Goal: Task Accomplishment & Management: Use online tool/utility

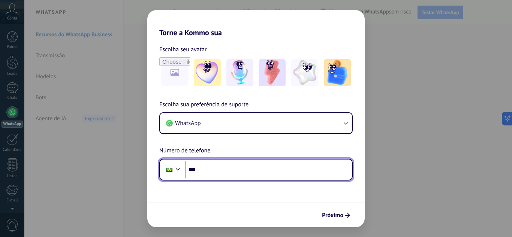
click at [230, 171] on input "***" at bounding box center [268, 169] width 167 height 17
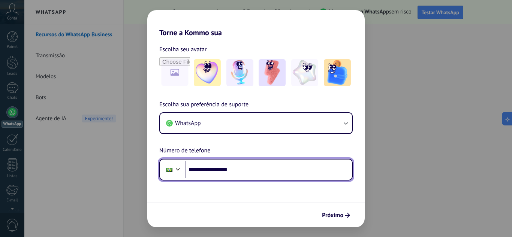
type input "**********"
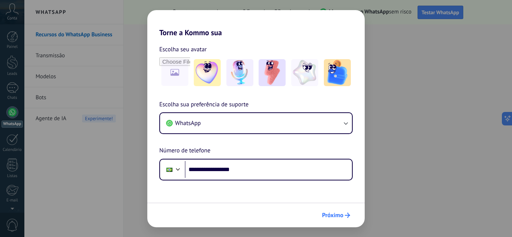
click at [324, 210] on button "Próximo" at bounding box center [335, 215] width 35 height 13
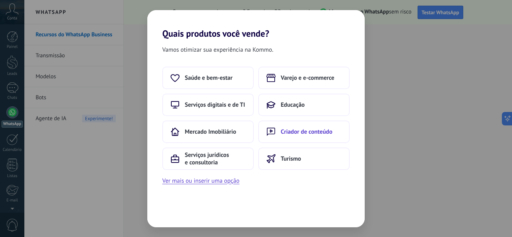
click at [300, 133] on span "Criador de conteúdo" at bounding box center [307, 131] width 52 height 7
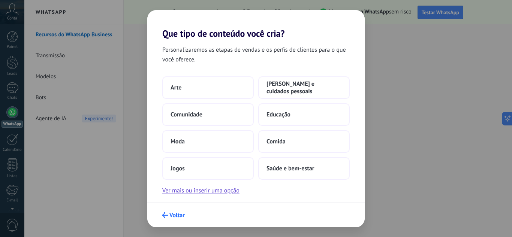
click at [166, 211] on button "Voltar" at bounding box center [173, 215] width 30 height 13
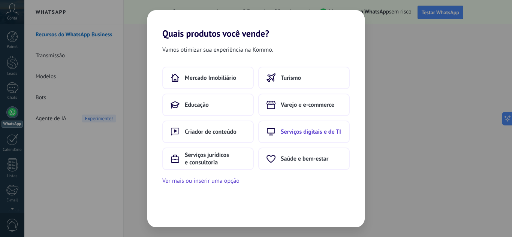
click at [333, 129] on span "Serviços digitais e de TI" at bounding box center [311, 131] width 60 height 7
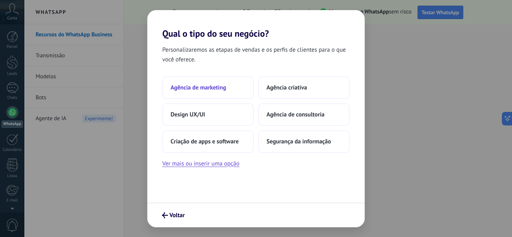
click at [211, 85] on span "Agência de marketing" at bounding box center [197, 87] width 55 height 7
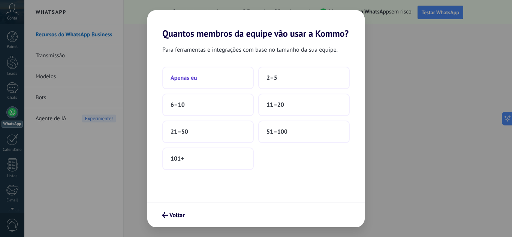
click at [203, 81] on button "Apenas eu" at bounding box center [207, 78] width 91 height 22
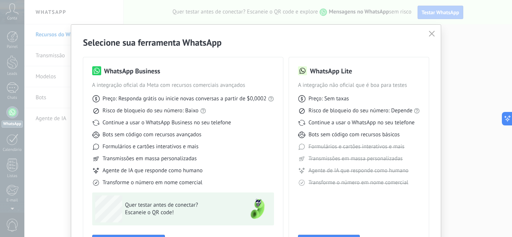
scroll to position [37, 0]
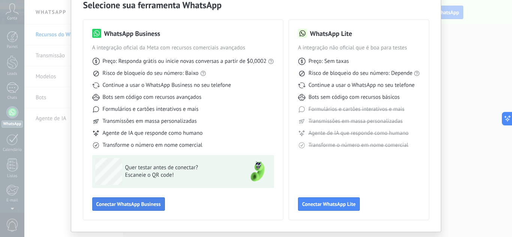
click at [151, 206] on span "Conectar WhatsApp Business" at bounding box center [128, 204] width 64 height 5
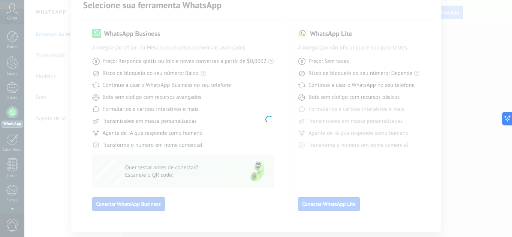
click at [92, 197] on button "Conectar WhatsApp Business" at bounding box center [128, 203] width 73 height 13
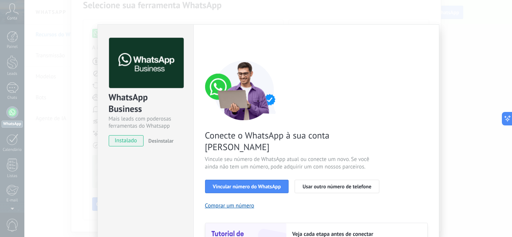
click at [92, 197] on button "Conectar WhatsApp Business" at bounding box center [128, 203] width 73 height 13
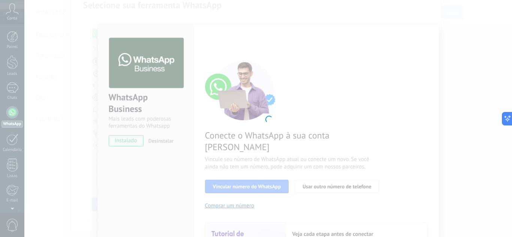
click at [251, 166] on div at bounding box center [267, 118] width 487 height 237
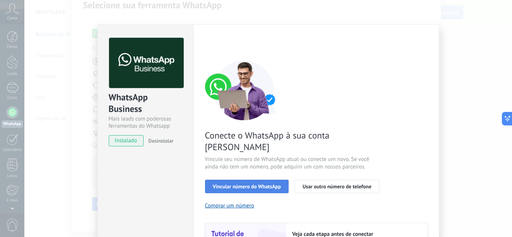
click at [237, 184] on span "Vincular número do WhatsApp" at bounding box center [247, 186] width 68 height 5
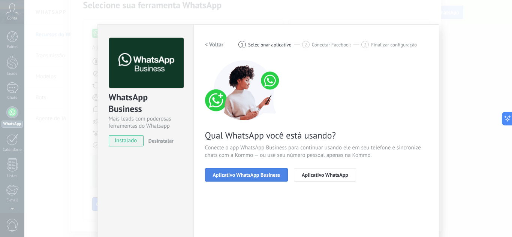
click at [235, 177] on span "Aplicativo WhatsApp Business" at bounding box center [246, 174] width 67 height 5
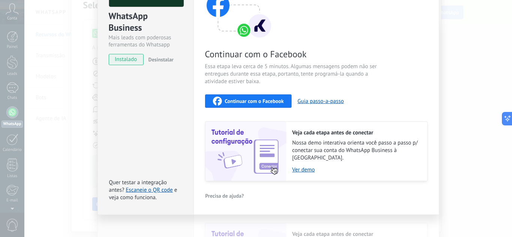
scroll to position [0, 0]
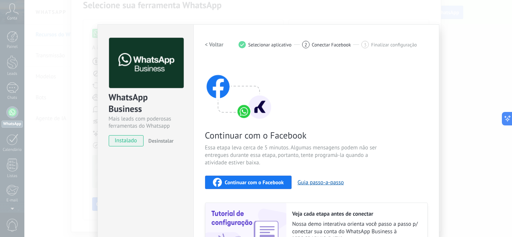
click at [134, 141] on span "instalado" at bounding box center [126, 140] width 34 height 11
click at [279, 45] on span "Selecionar aplicativo" at bounding box center [269, 45] width 43 height 6
click at [312, 44] on span "Conectar Facebook" at bounding box center [331, 45] width 39 height 6
click at [247, 182] on span "Continuar com o Facebook" at bounding box center [254, 182] width 59 height 5
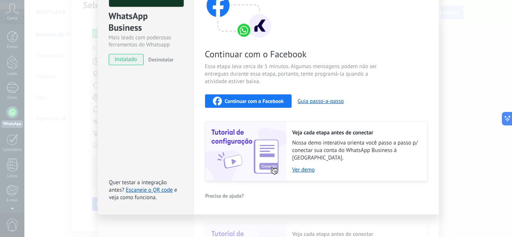
click at [257, 84] on span "Essa etapa leva cerca de 5 minutos. Algumas mensagens podem não ser entregues d…" at bounding box center [294, 74] width 178 height 22
click at [266, 94] on div "Continuar com o Facebook Guia passo-a-passo" at bounding box center [316, 100] width 223 height 13
click at [264, 99] on span "Continuar com o Facebook" at bounding box center [254, 101] width 59 height 5
